Goal: Information Seeking & Learning: Compare options

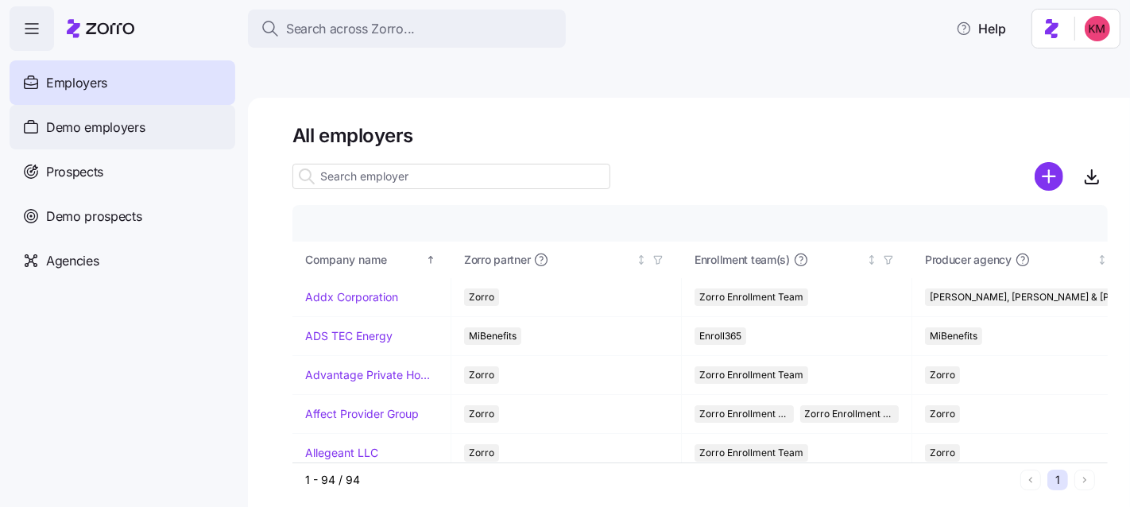
click at [95, 139] on div "Demo employers" at bounding box center [123, 127] width 226 height 45
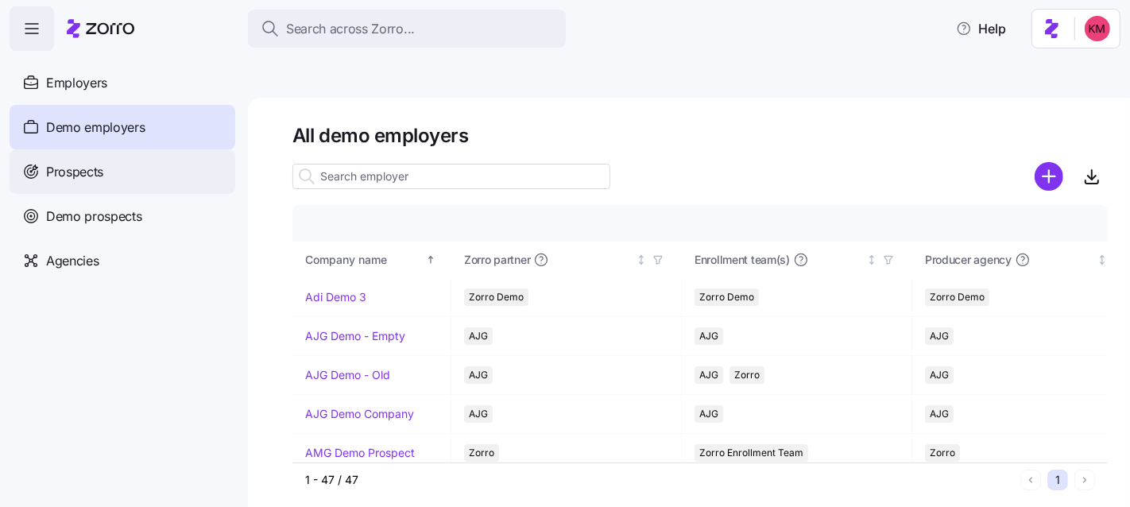
click at [131, 180] on div "Prospects" at bounding box center [123, 171] width 226 height 45
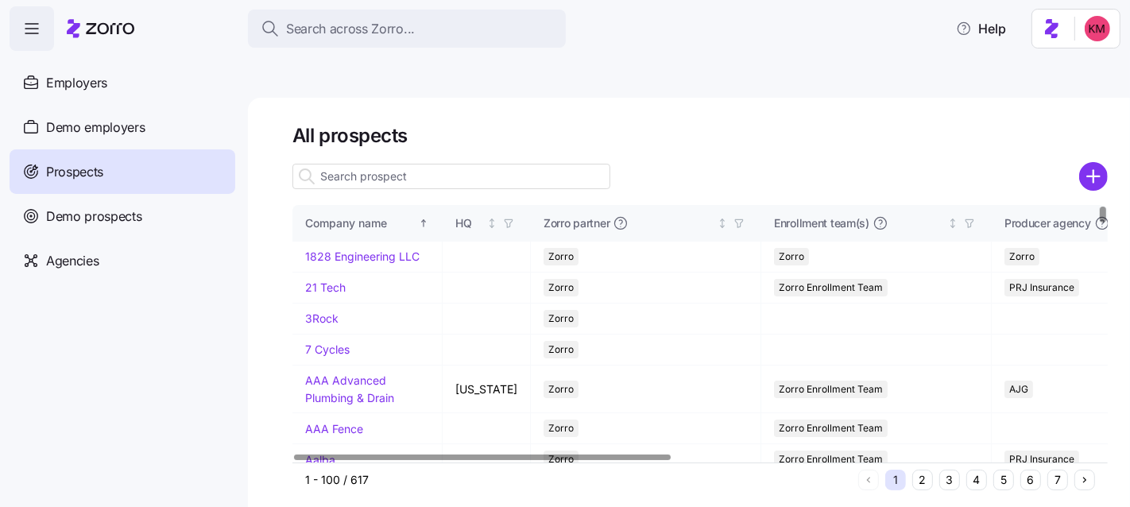
click at [432, 164] on input at bounding box center [451, 176] width 318 height 25
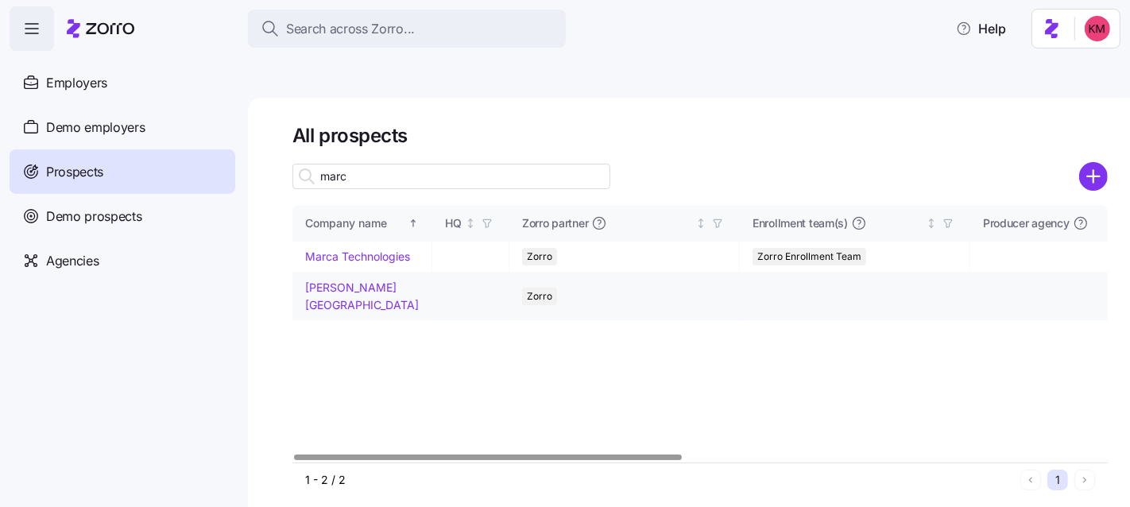
type input "marc"
click at [347, 281] on link "Marcy Lab School" at bounding box center [362, 296] width 114 height 31
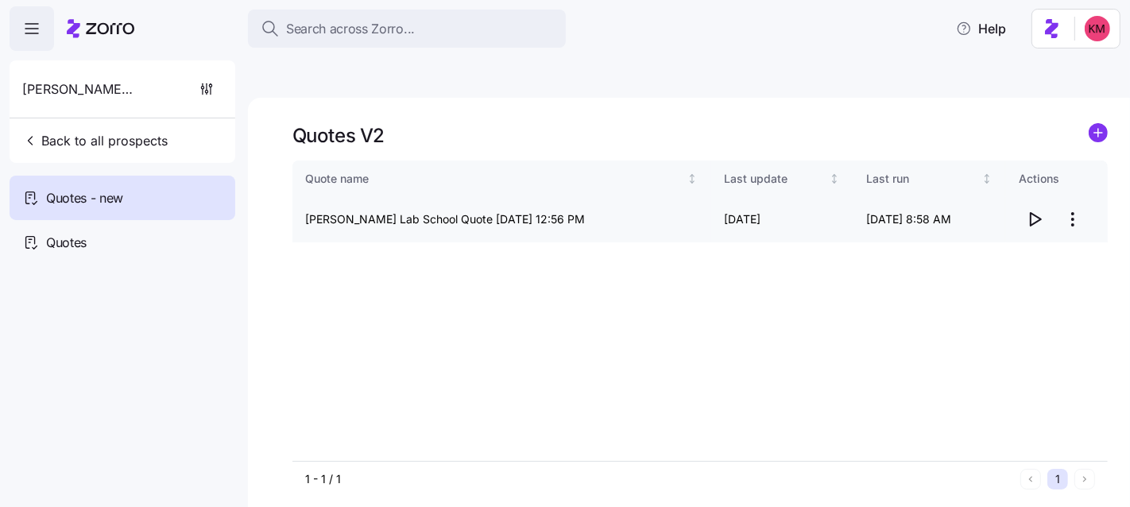
click at [1031, 210] on icon "button" at bounding box center [1034, 219] width 19 height 19
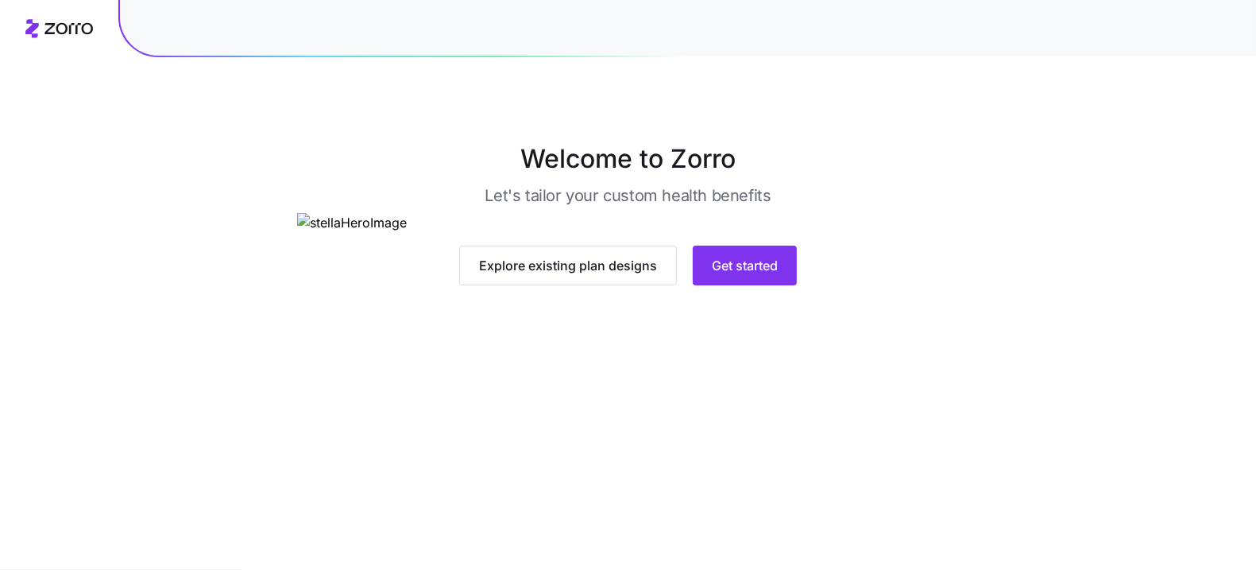
drag, startPoint x: 0, startPoint y: 0, endPoint x: 974, endPoint y: 270, distance: 1011.0
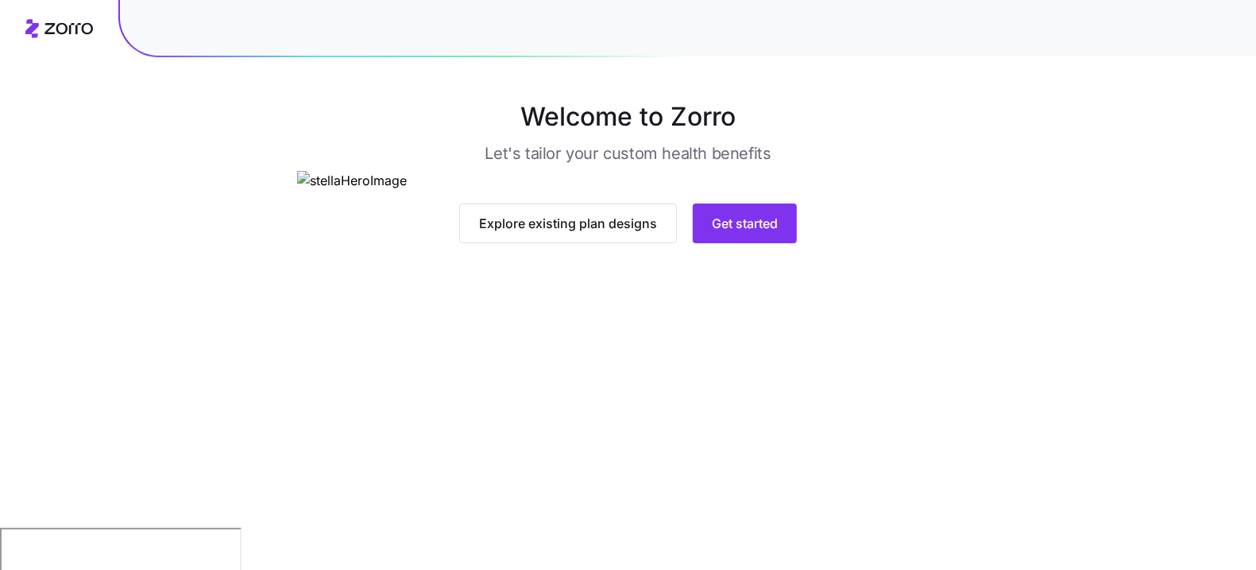
scroll to position [115, 0]
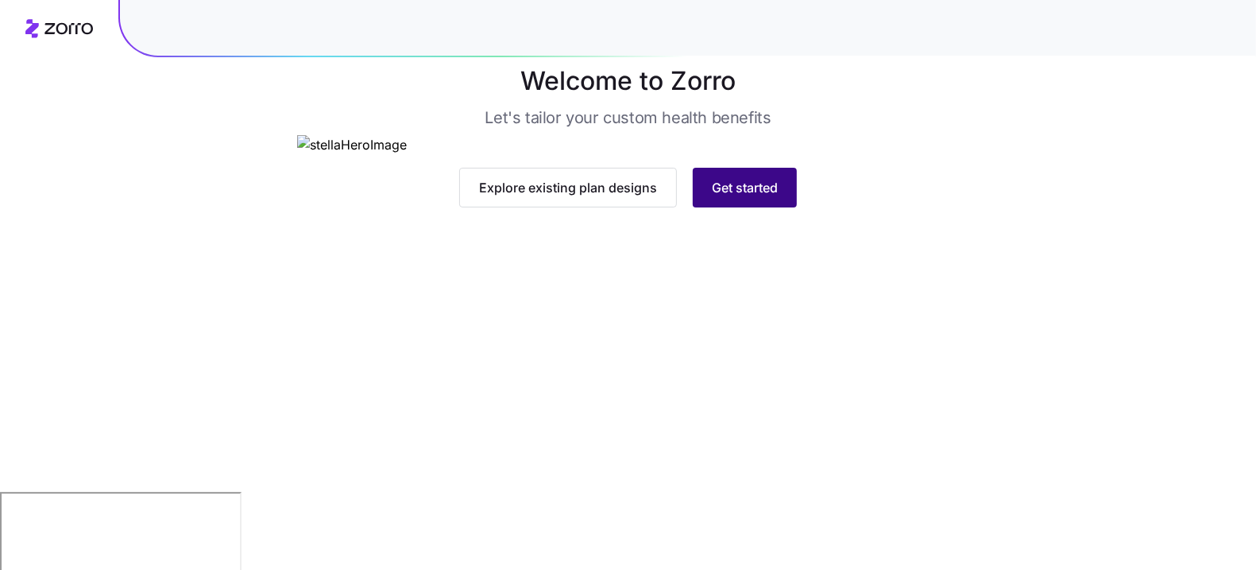
click at [737, 197] on span "Get started" at bounding box center [745, 187] width 66 height 19
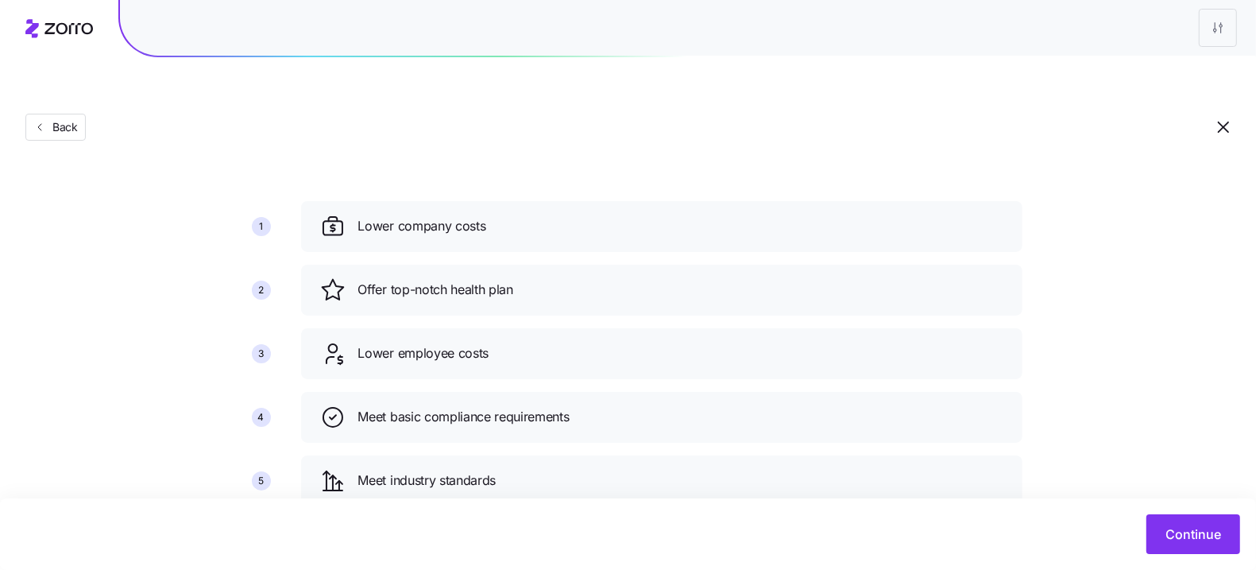
scroll to position [83, 0]
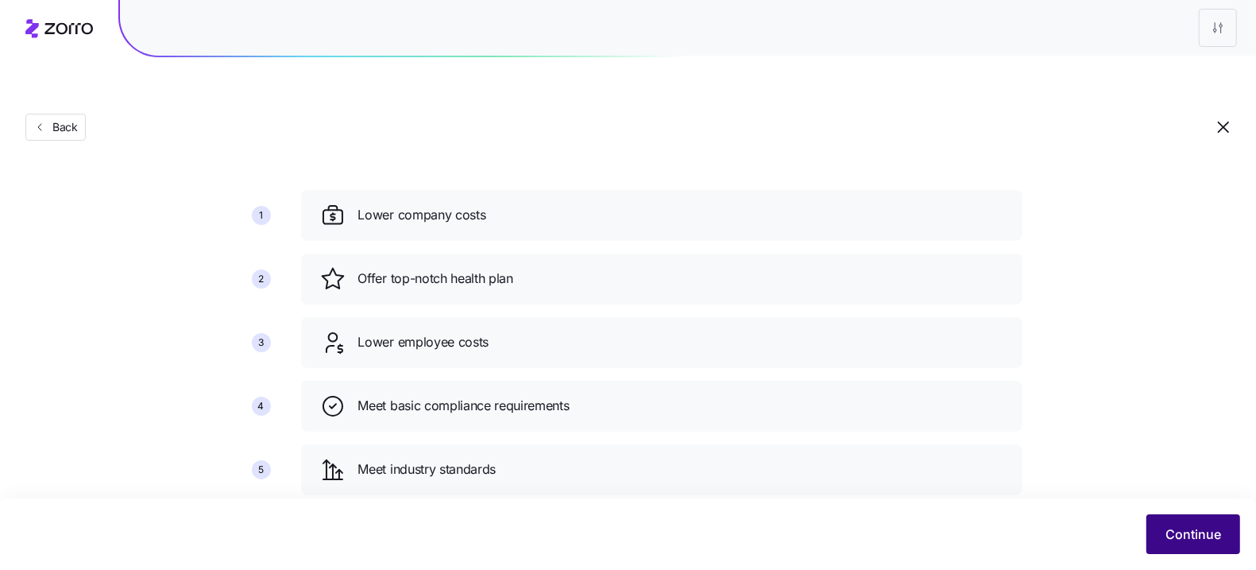
drag, startPoint x: 1171, startPoint y: 513, endPoint x: 1176, endPoint y: 526, distance: 14.3
click at [1172, 515] on div "Continue" at bounding box center [628, 534] width 1256 height 72
click at [1176, 527] on span "Continue" at bounding box center [1194, 533] width 56 height 19
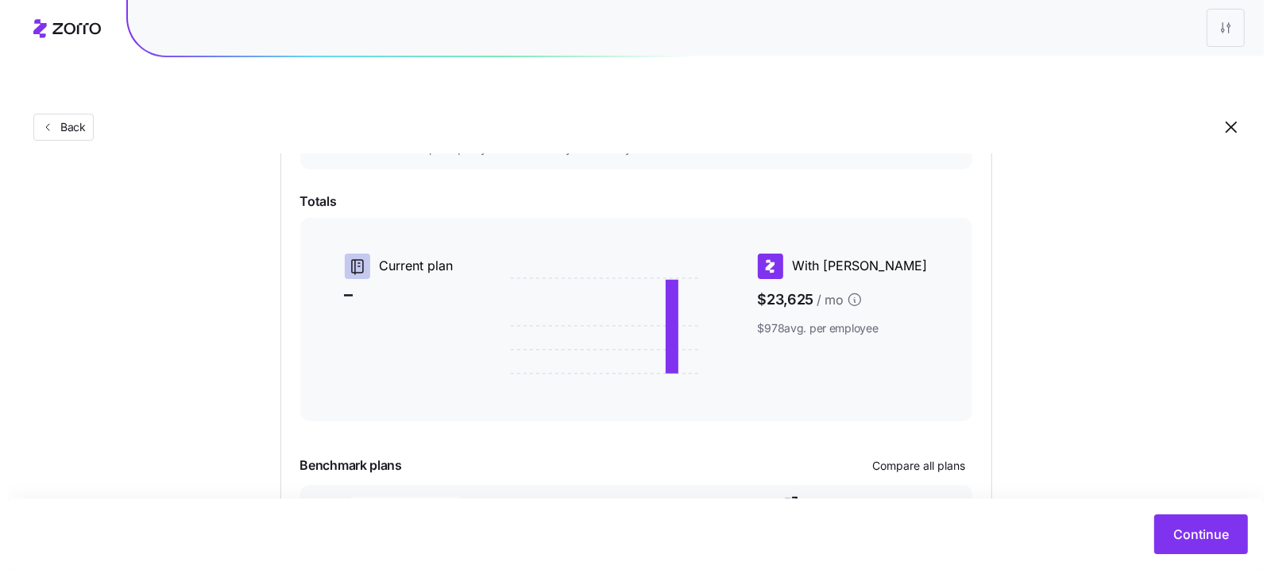
scroll to position [424, 0]
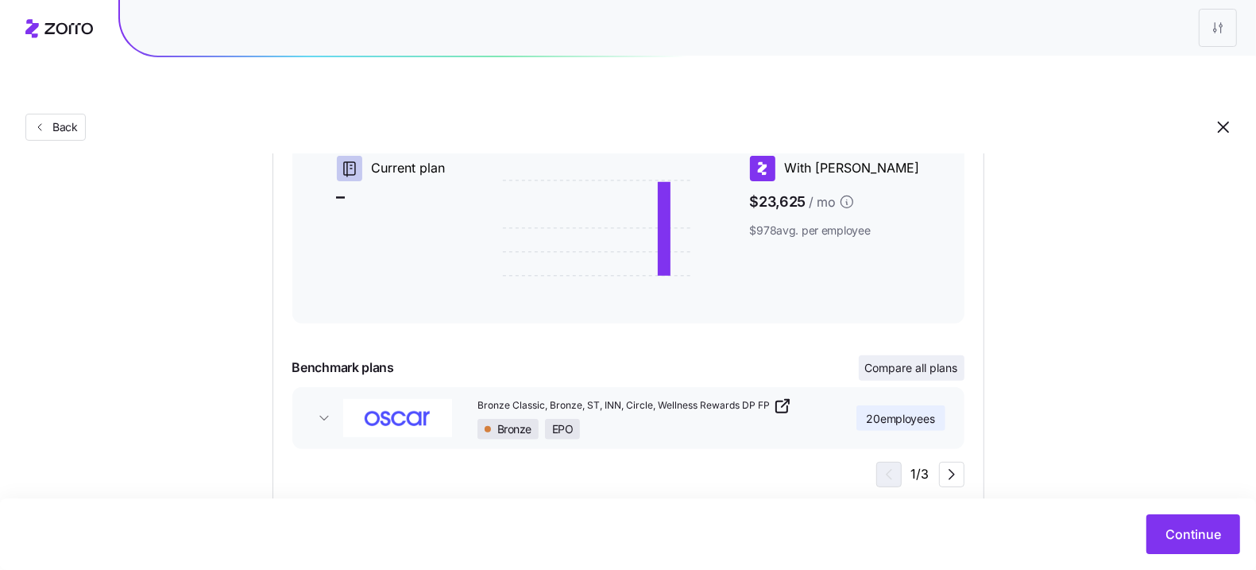
click at [929, 355] on button "Compare all plans" at bounding box center [912, 367] width 106 height 25
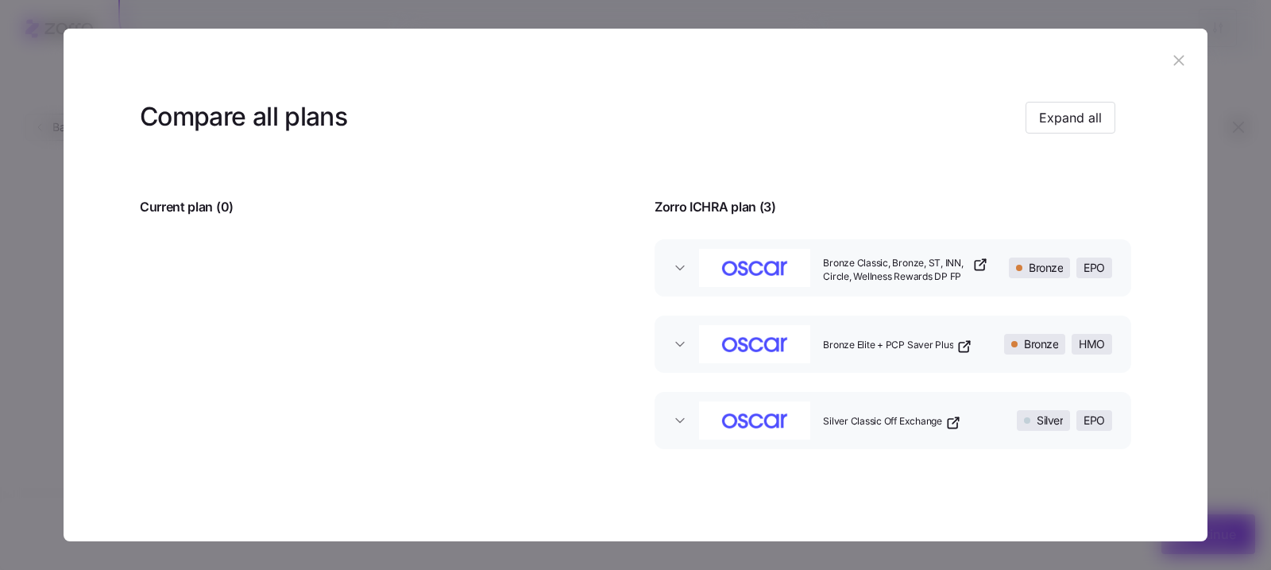
scroll to position [0, 0]
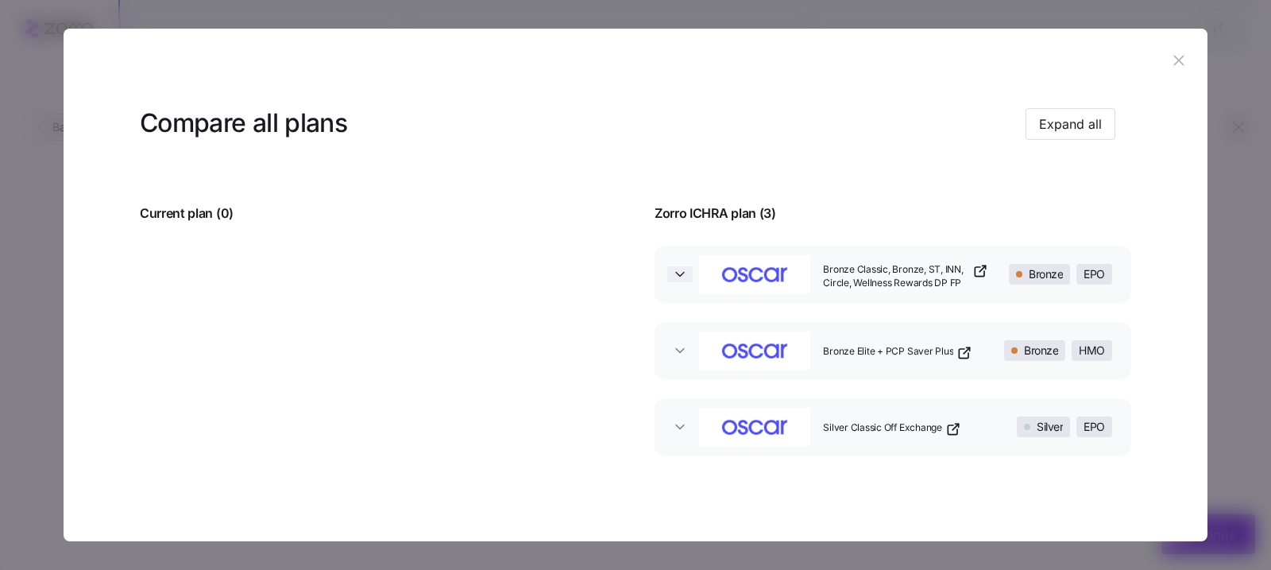
click at [672, 271] on icon "button" at bounding box center [680, 274] width 16 height 16
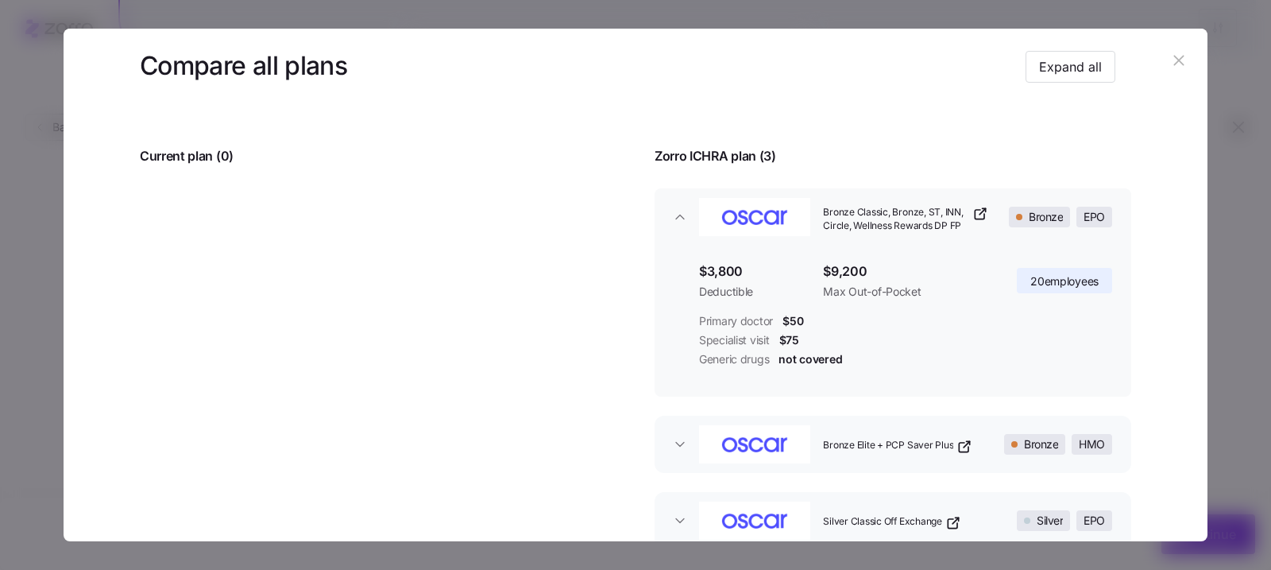
scroll to position [141, 0]
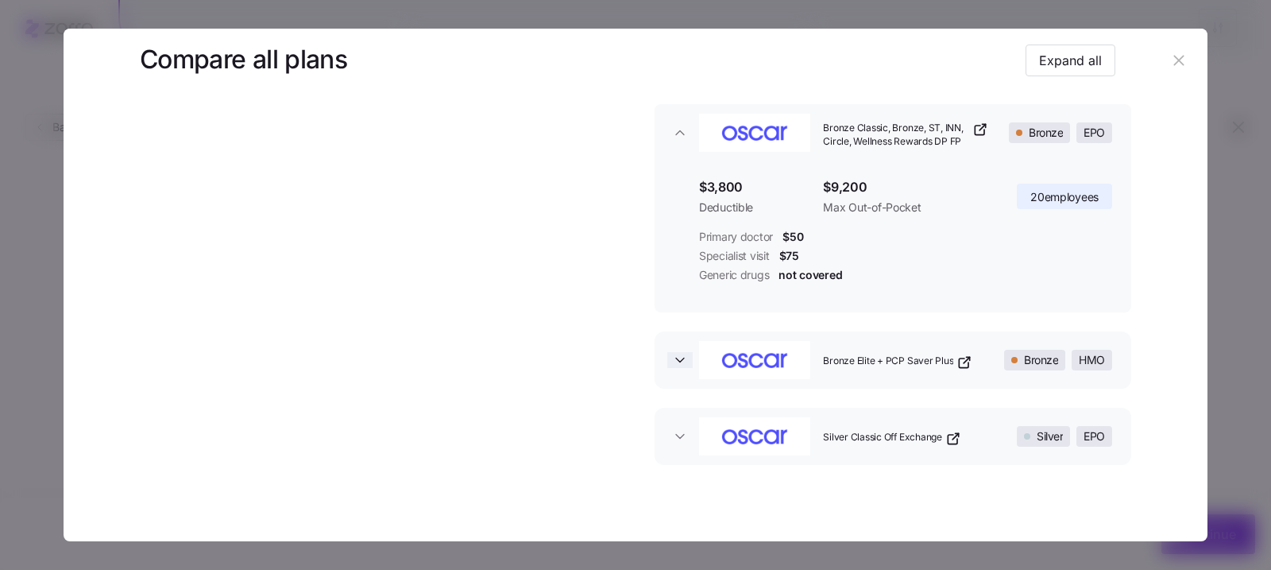
click at [672, 362] on icon "button" at bounding box center [680, 360] width 16 height 16
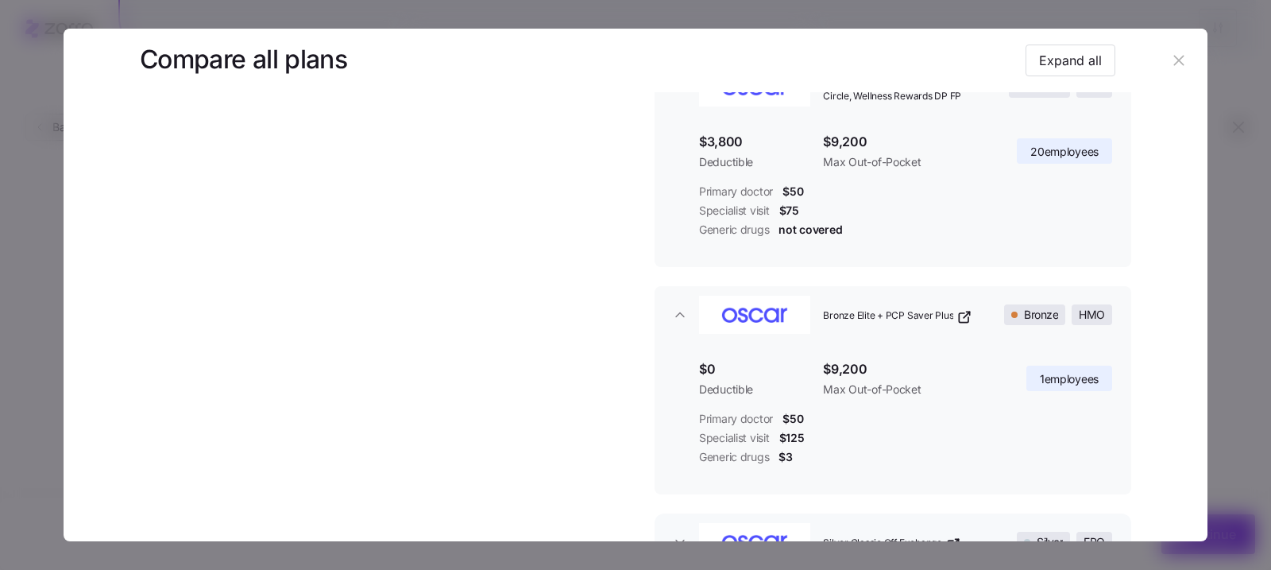
scroll to position [288, 0]
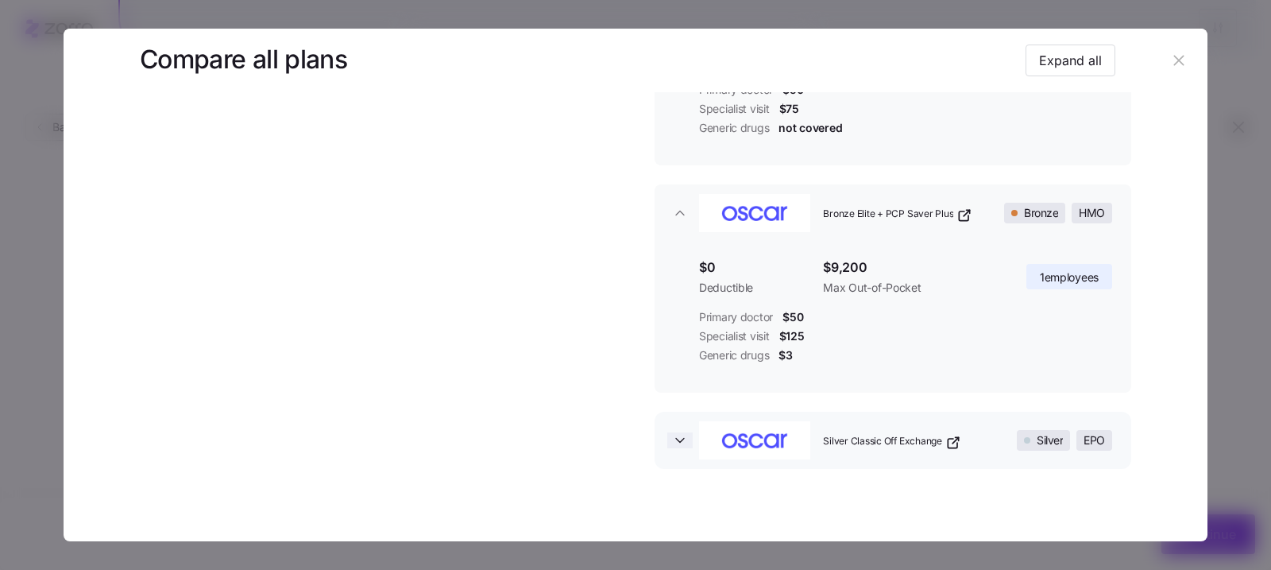
click at [682, 437] on icon "button" at bounding box center [680, 440] width 16 height 16
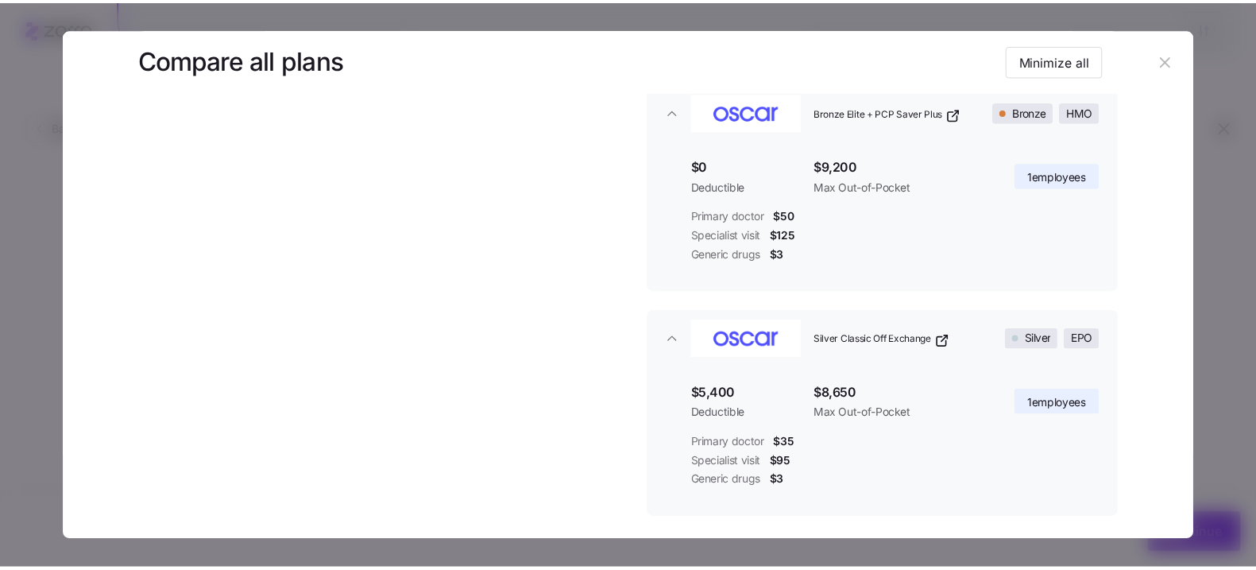
scroll to position [464, 0]
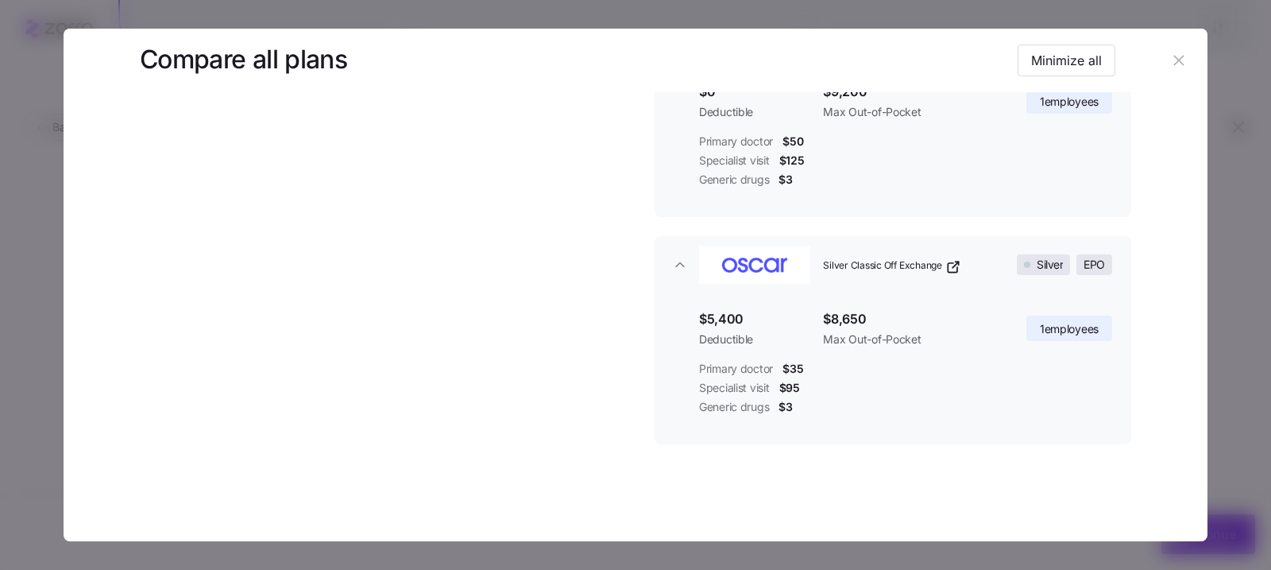
click at [1175, 56] on icon "button" at bounding box center [1179, 60] width 10 height 10
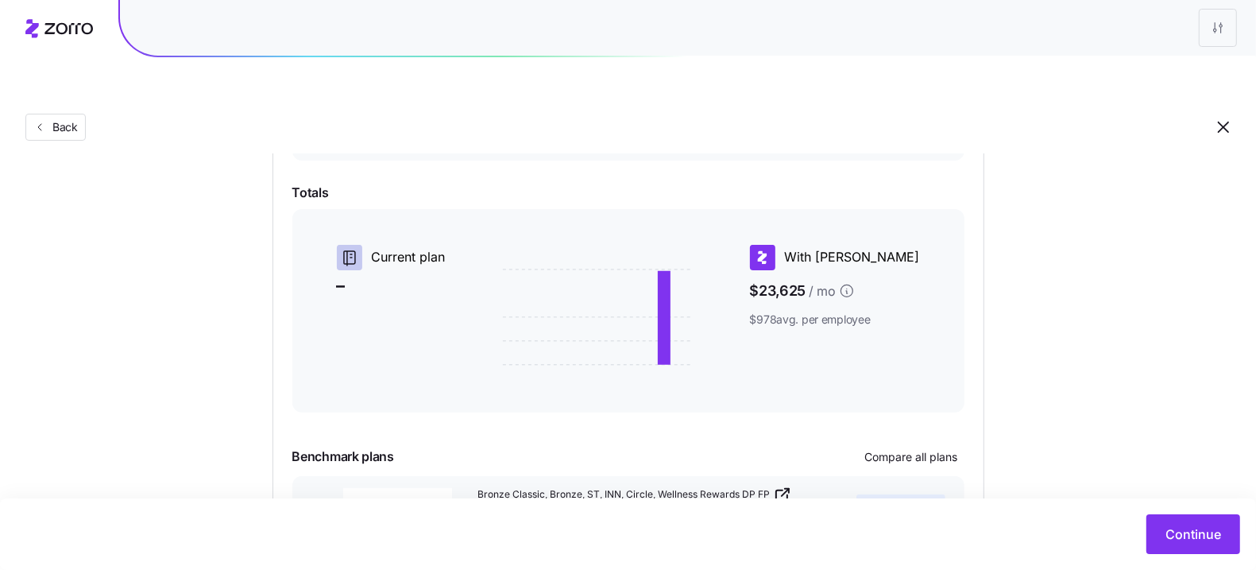
scroll to position [424, 0]
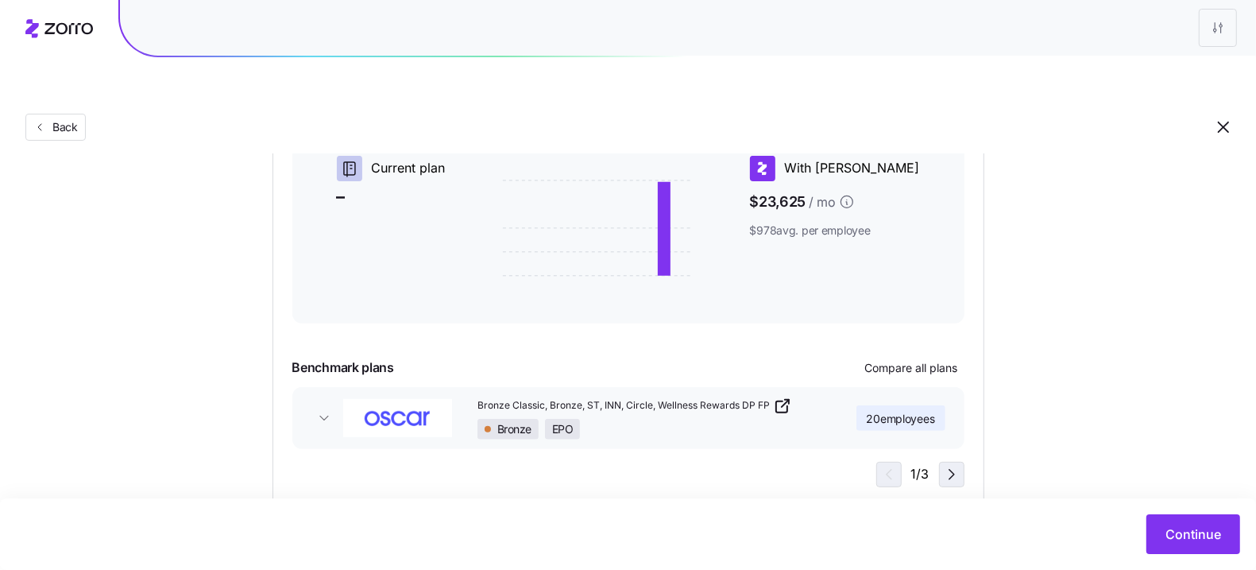
click at [950, 465] on icon "button" at bounding box center [951, 474] width 19 height 19
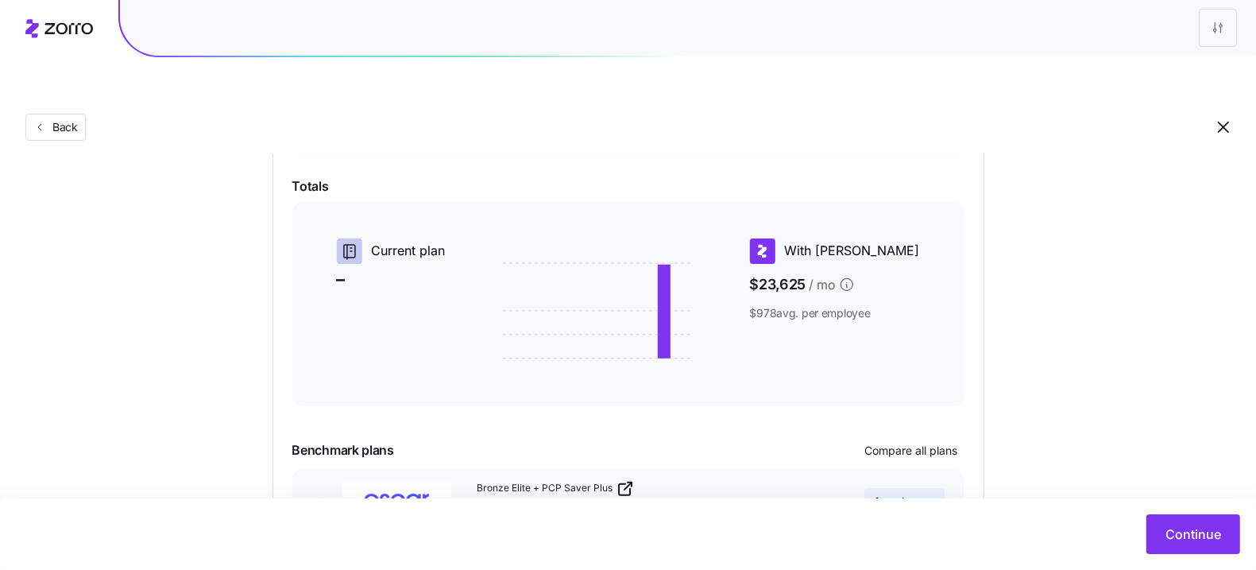
scroll to position [0, 0]
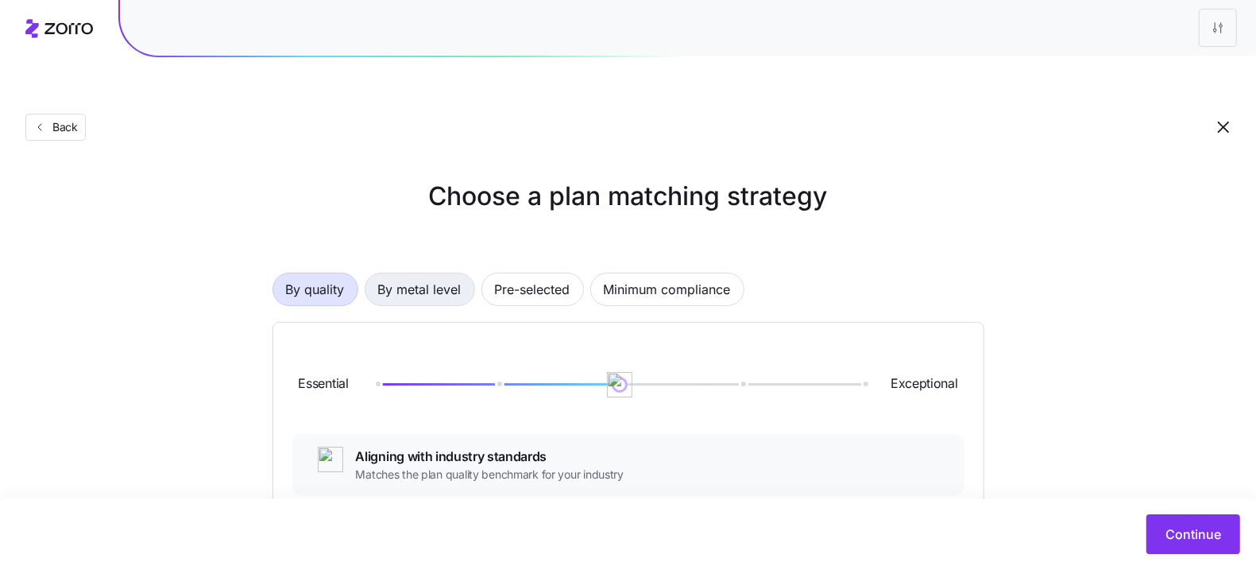
click at [434, 273] on span "By metal level" at bounding box center [419, 289] width 83 height 32
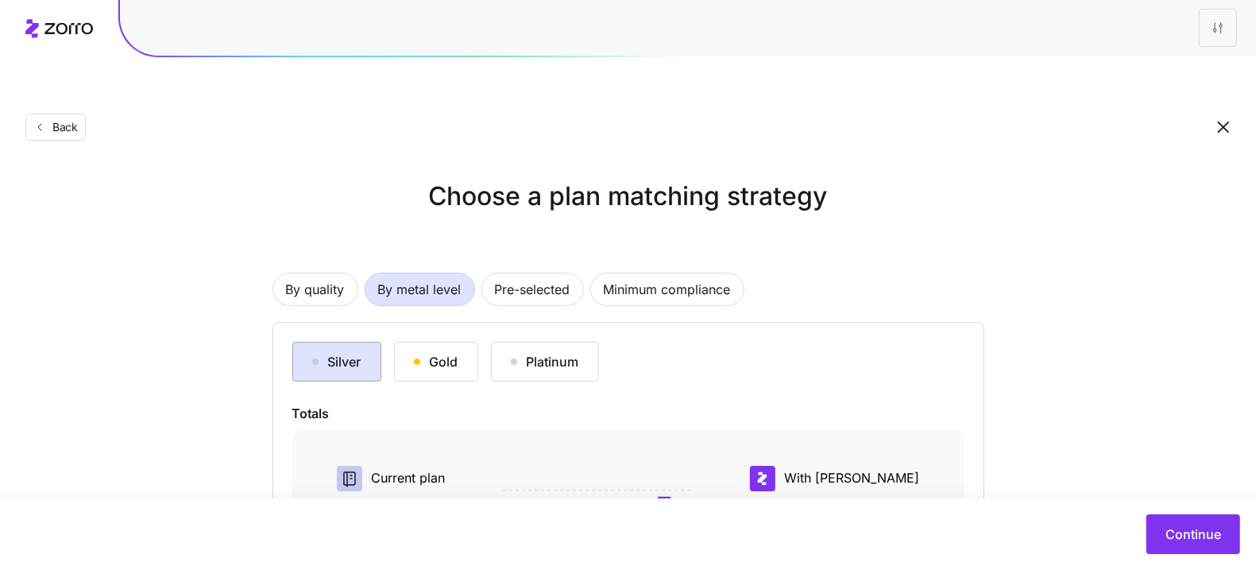
click at [339, 352] on div "Silver" at bounding box center [336, 361] width 49 height 19
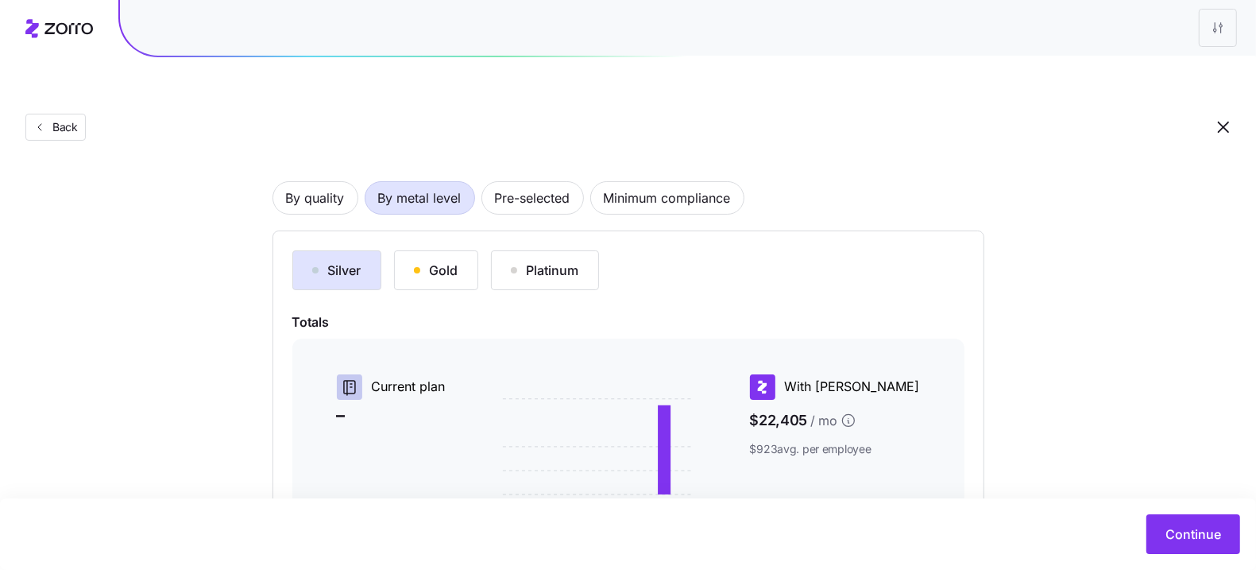
scroll to position [310, 0]
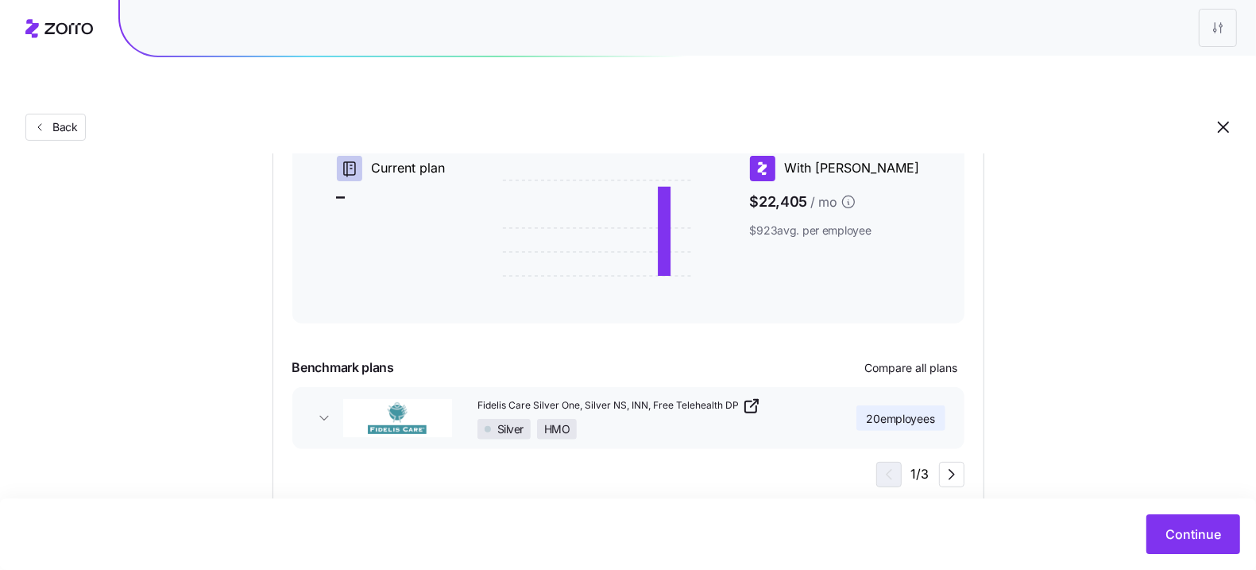
click at [306, 387] on button "Fidelis Care Silver One, Silver NS, INN, Free Telehealth DP Silver HMO 20 emplo…" at bounding box center [628, 418] width 672 height 62
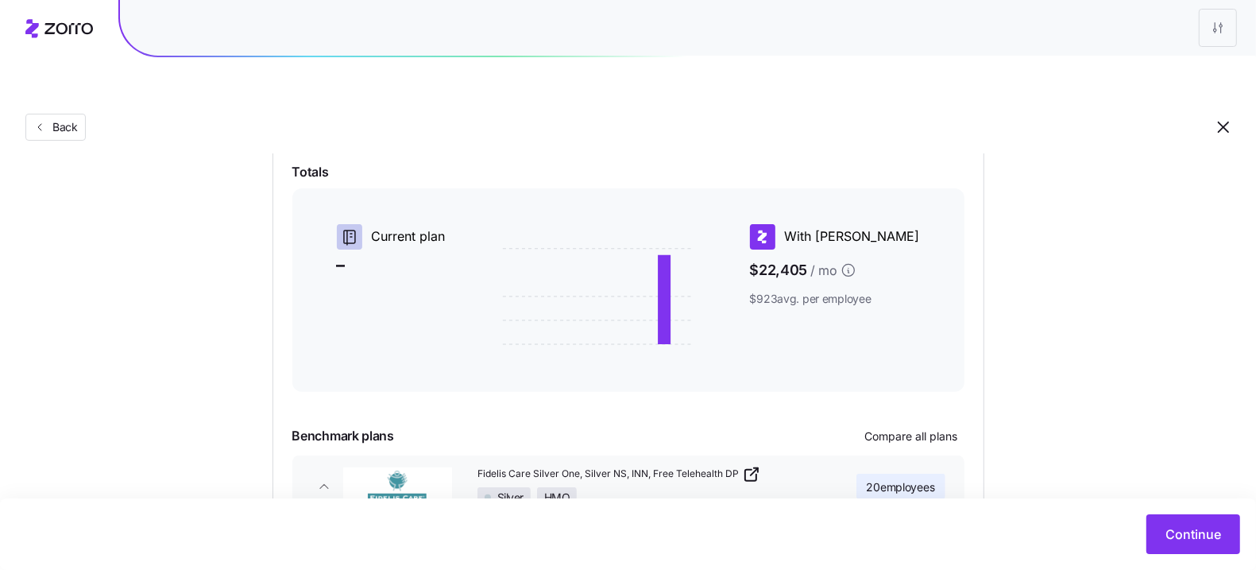
scroll to position [0, 0]
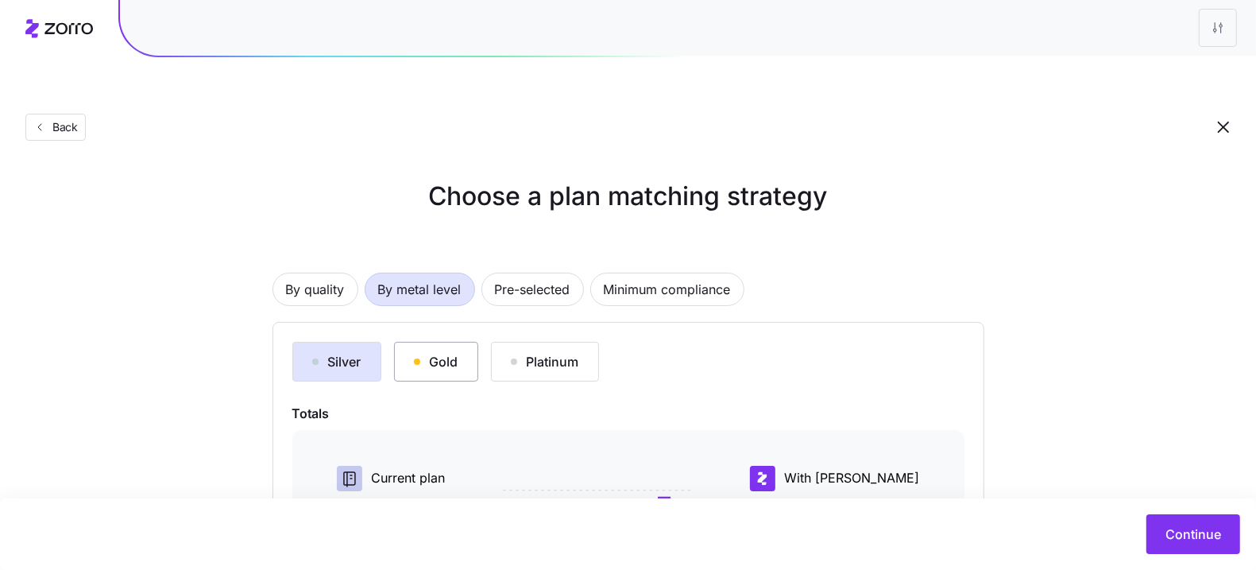
click at [433, 352] on div "Gold" at bounding box center [436, 361] width 45 height 19
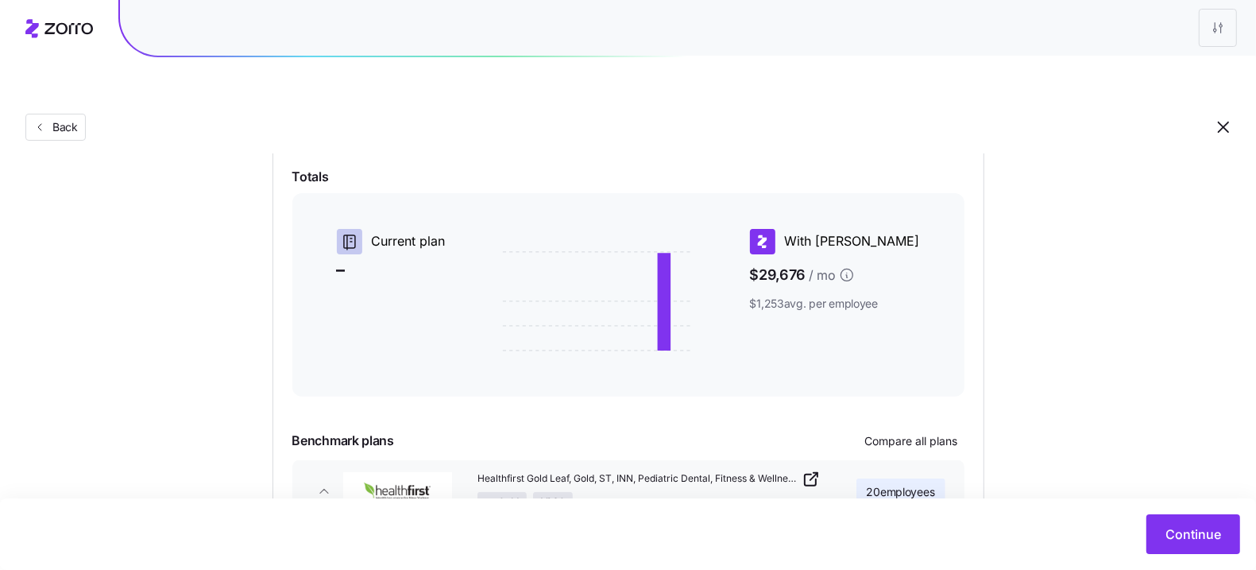
scroll to position [197, 0]
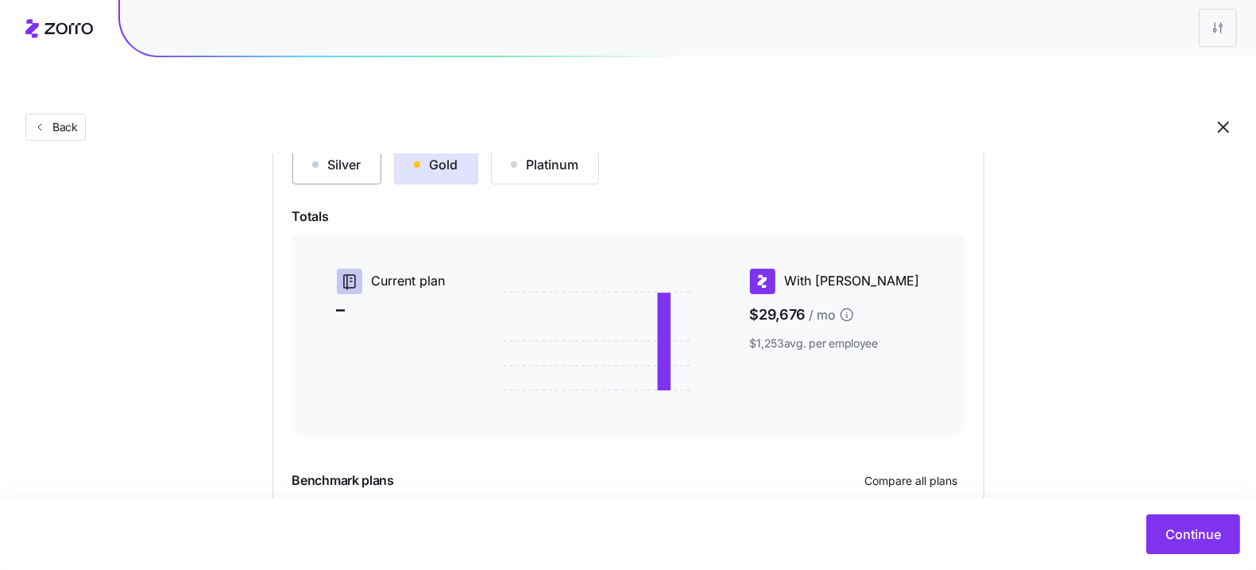
click at [358, 155] on div "Silver" at bounding box center [336, 164] width 49 height 19
